Goal: Task Accomplishment & Management: Complete application form

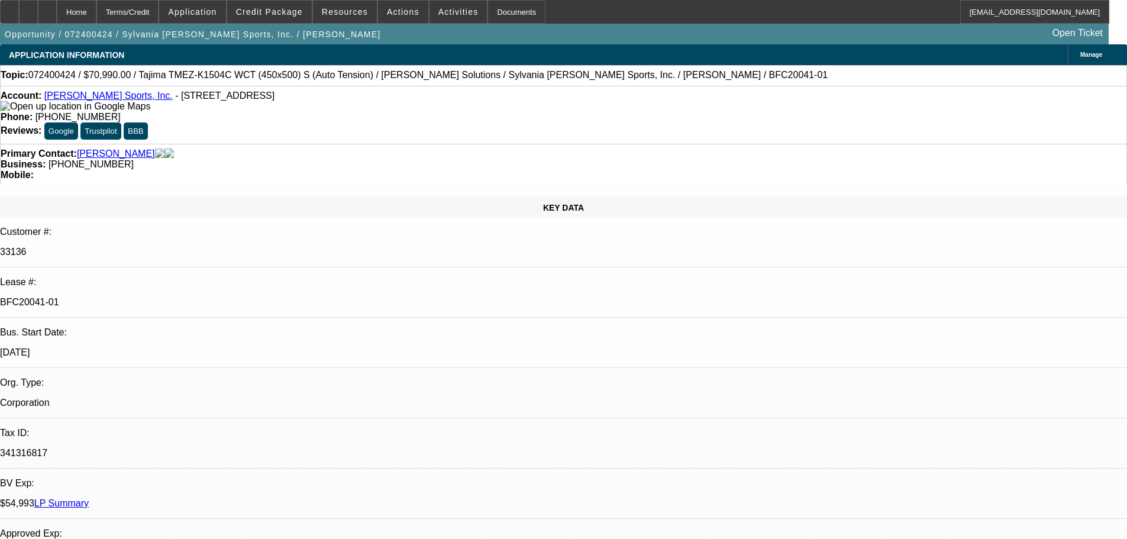
select select "0"
select select "6"
select select "0"
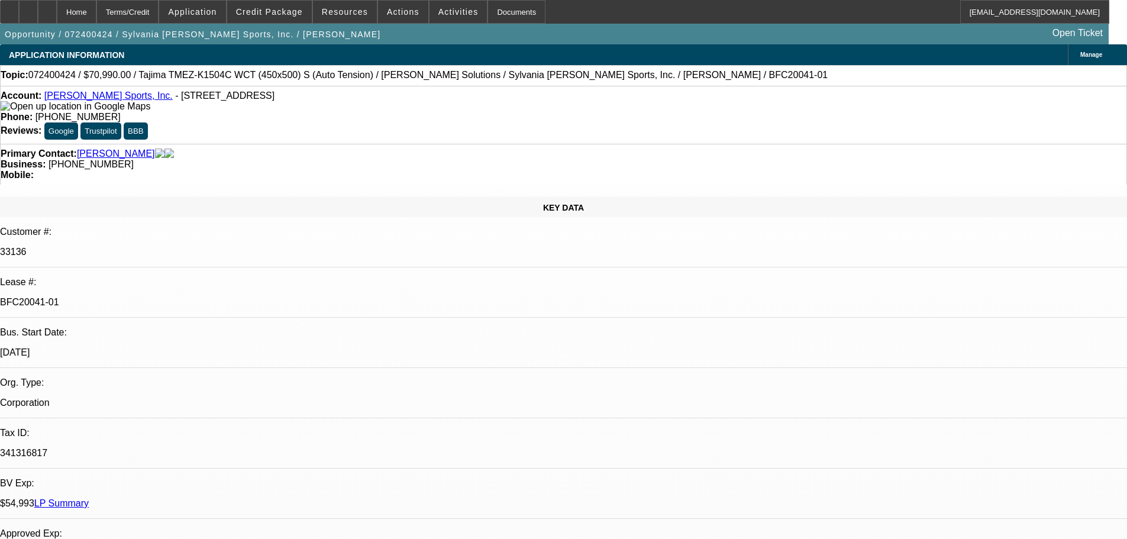
select select "0"
select select "6"
select select "0"
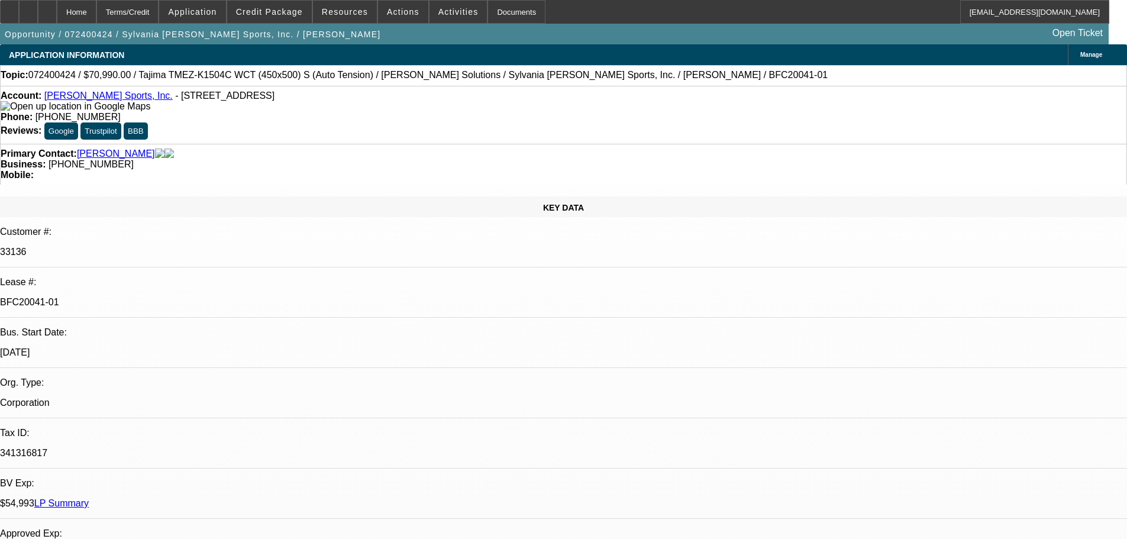
select select "0"
select select "6"
select select "0"
select select "2"
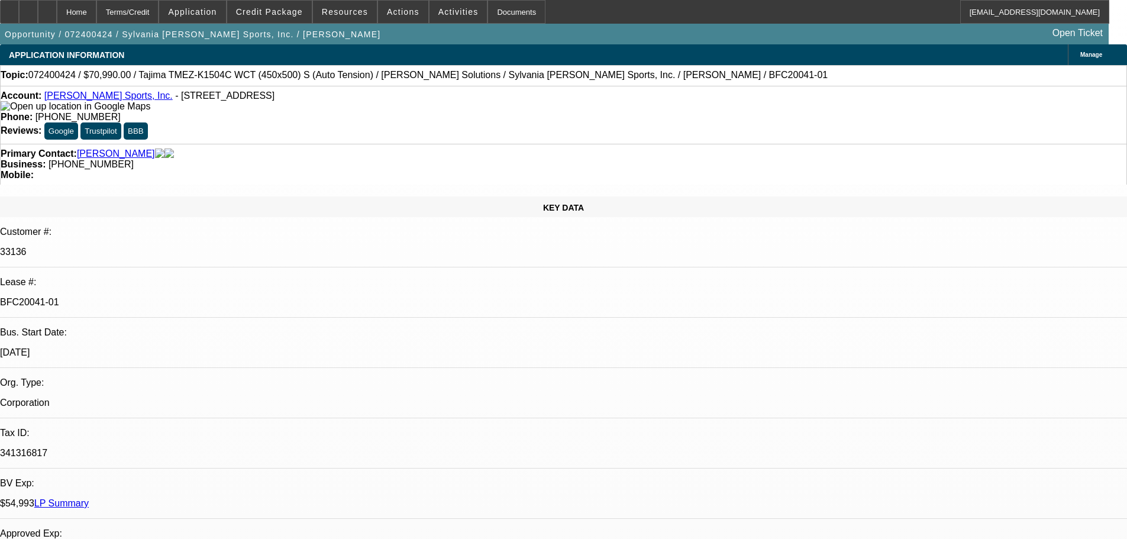
select select "0"
select select "6"
click at [295, 11] on span "Credit Package" at bounding box center [269, 11] width 67 height 9
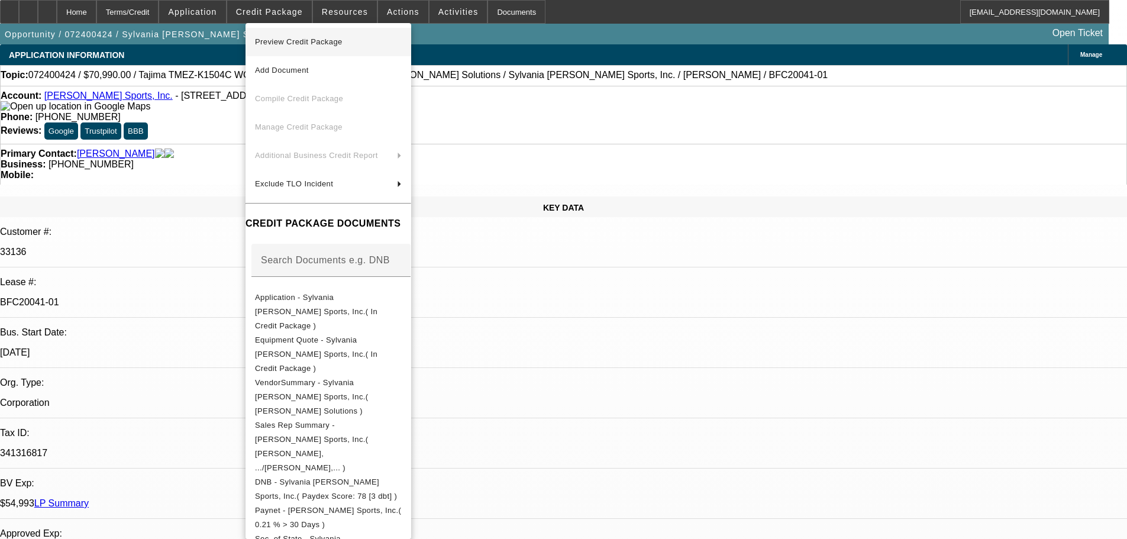
click at [302, 41] on span "Preview Credit Package" at bounding box center [299, 41] width 88 height 9
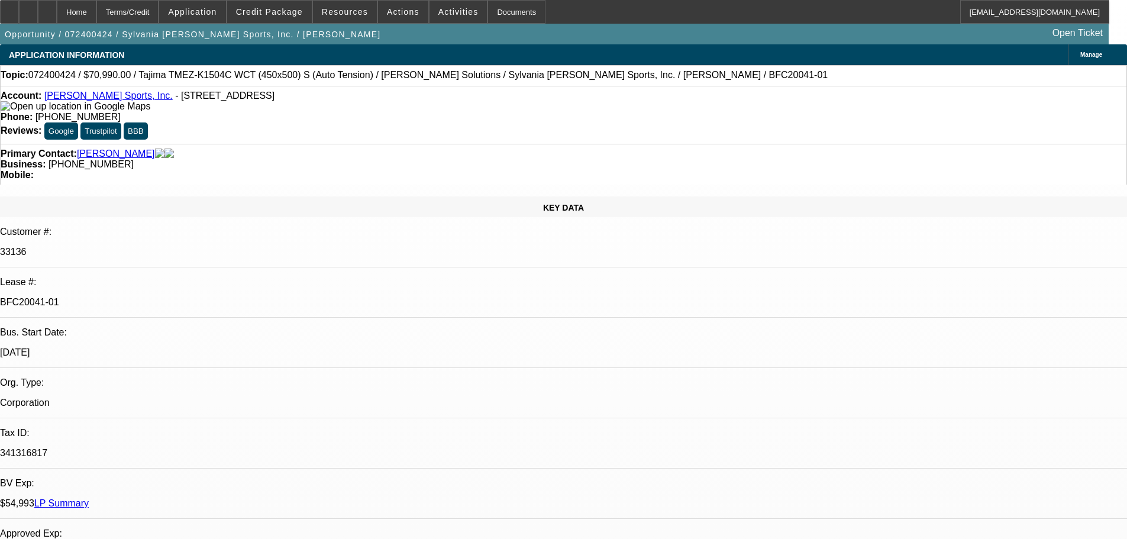
click at [111, 101] on link "[PERSON_NAME] Sports, Inc." at bounding box center [108, 95] width 128 height 10
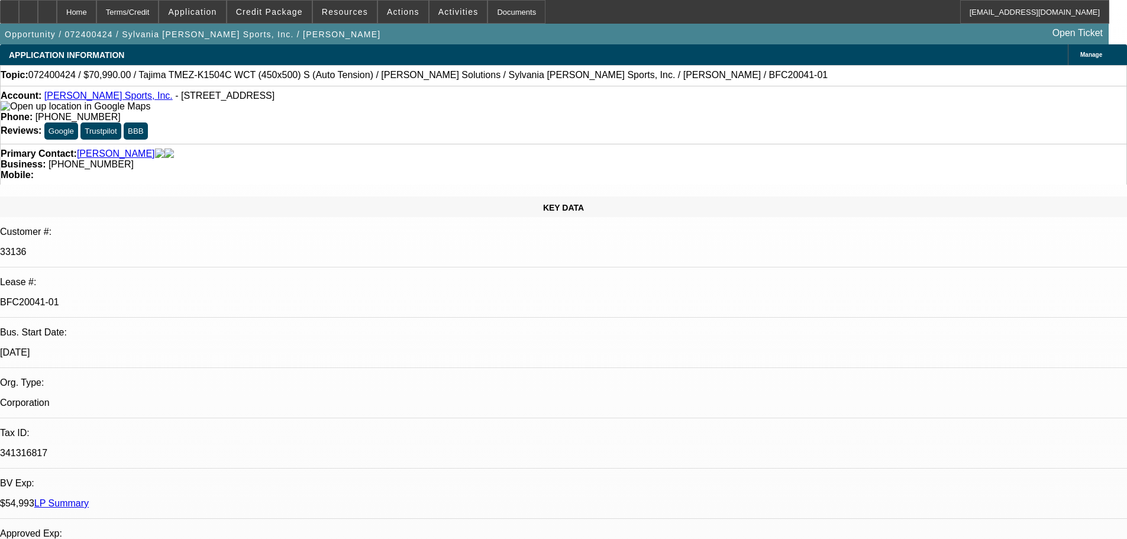
type input "n"
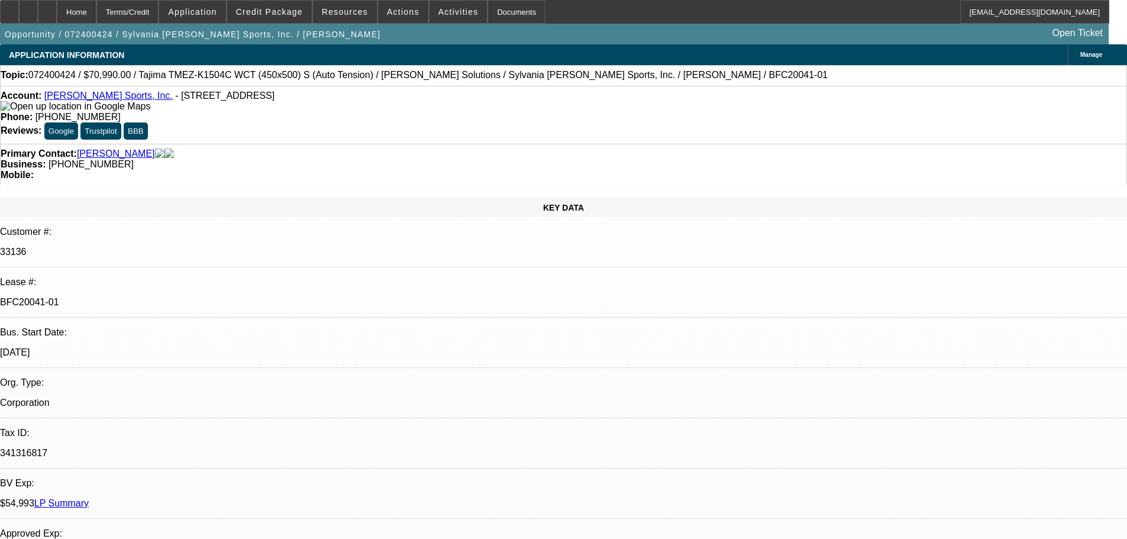
type input "profi"
drag, startPoint x: 180, startPoint y: 100, endPoint x: 53, endPoint y: 100, distance: 127.2
click at [53, 100] on div "Account: [PERSON_NAME] Sports, Inc. - [STREET_ADDRESS]" at bounding box center [564, 100] width 1126 height 21
select select "0"
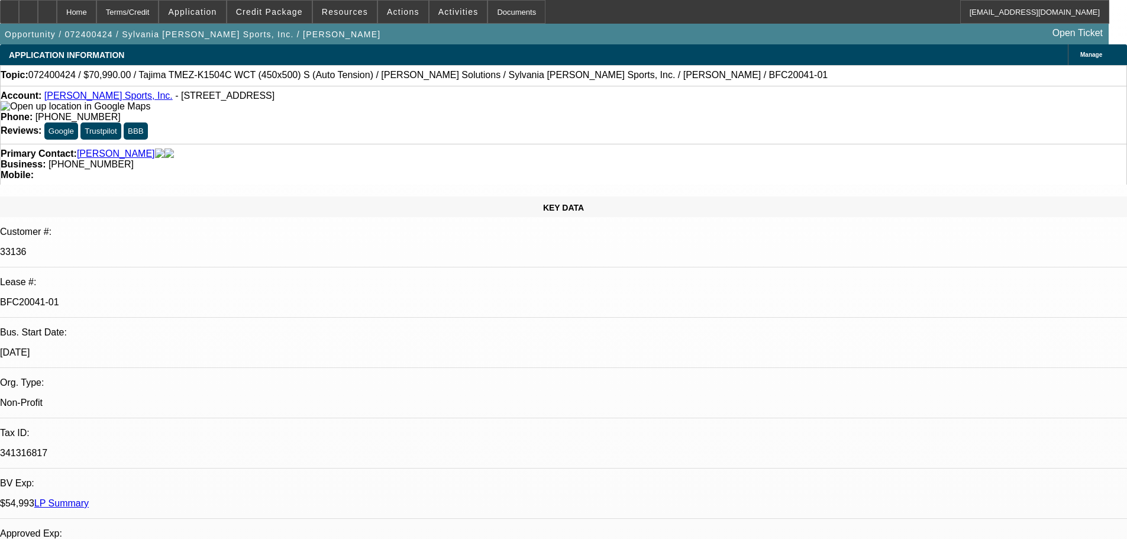
select select "0"
select select "6"
select select "0"
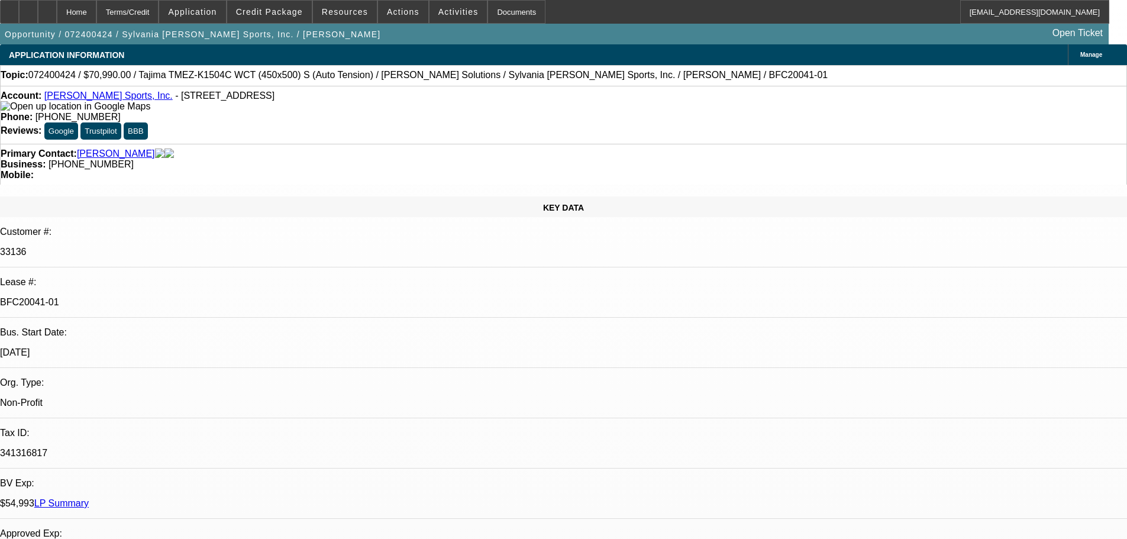
select select "0"
select select "6"
select select "0"
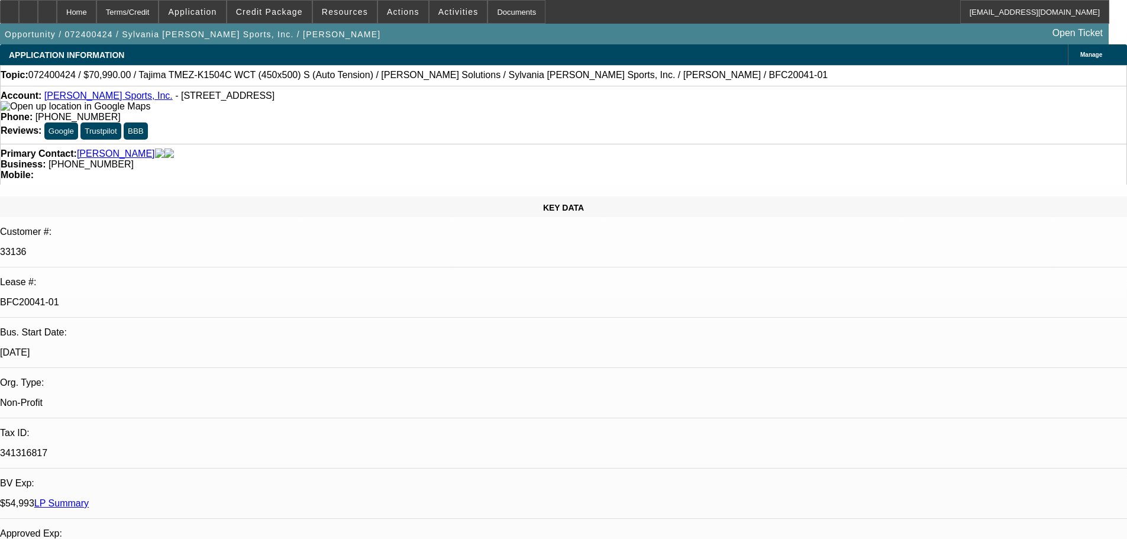
select select "6"
select select "0"
select select "2"
select select "0"
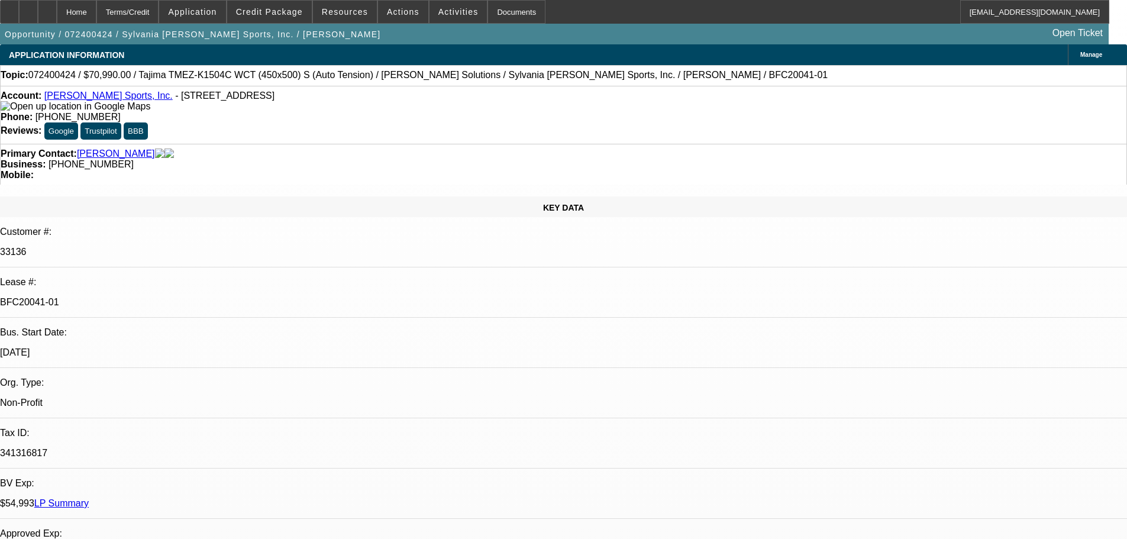
select select "6"
